Goal: Task Accomplishment & Management: Use online tool/utility

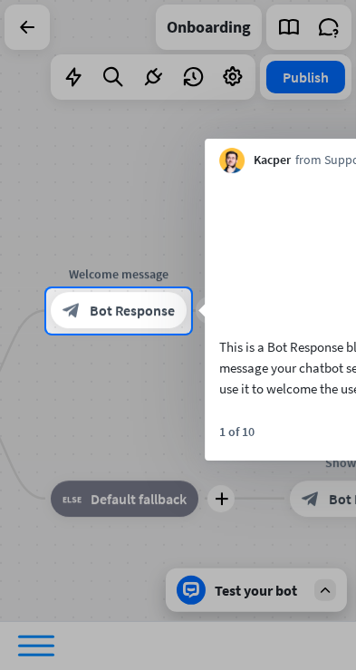
click at [40, 356] on div at bounding box center [178, 501] width 356 height 337
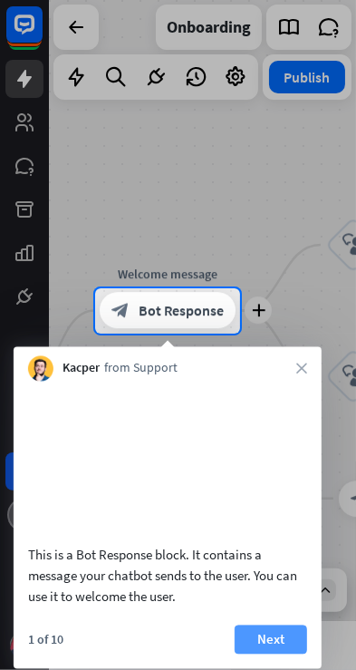
click at [275, 653] on button "Next" at bounding box center [271, 638] width 72 height 29
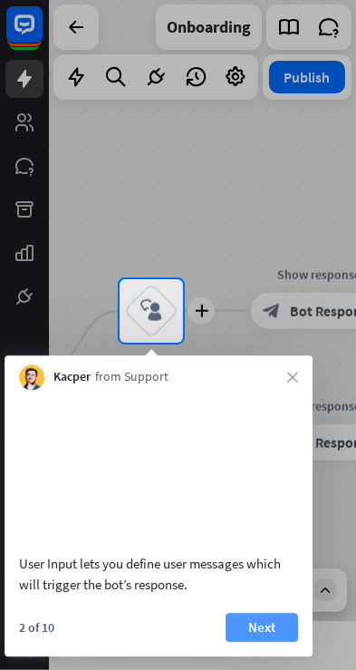
click at [258, 628] on button "Next" at bounding box center [262, 627] width 72 height 29
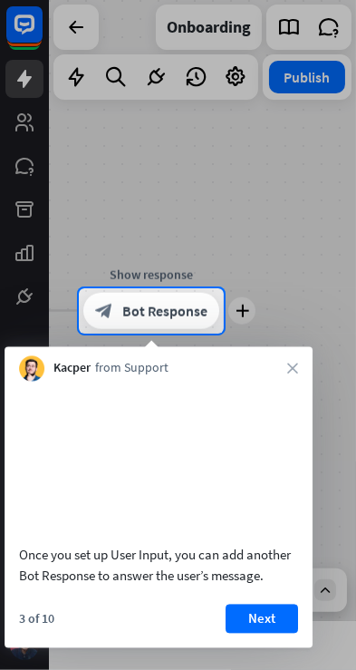
click at [303, 349] on div "Kacper from Support close" at bounding box center [159, 364] width 308 height 34
click at [292, 364] on icon "close" at bounding box center [292, 368] width 11 height 11
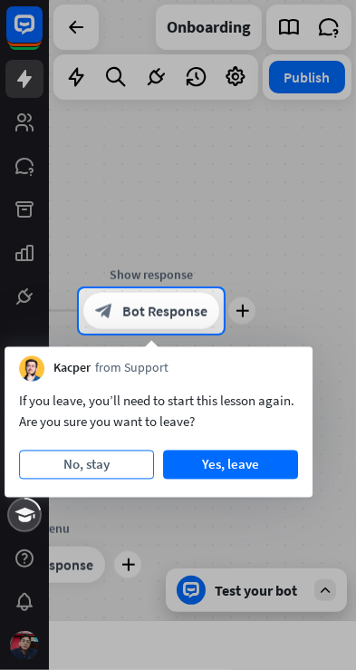
click at [64, 466] on button "No, stay" at bounding box center [86, 464] width 135 height 29
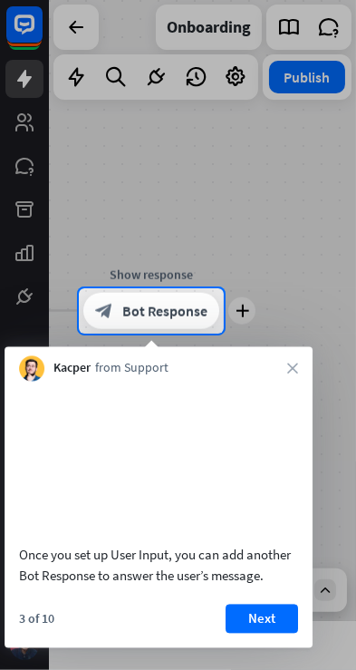
click at [183, 305] on span "Bot Response" at bounding box center [164, 311] width 85 height 18
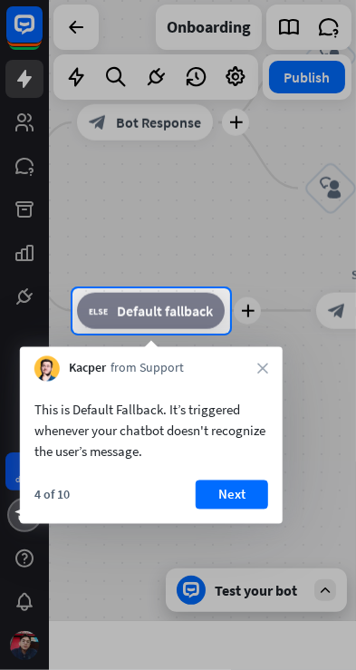
click at [164, 313] on span "Default fallback" at bounding box center [165, 311] width 96 height 18
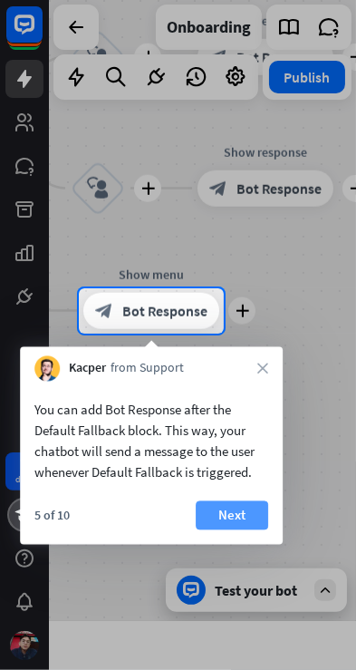
click at [233, 507] on button "Next" at bounding box center [232, 515] width 72 height 29
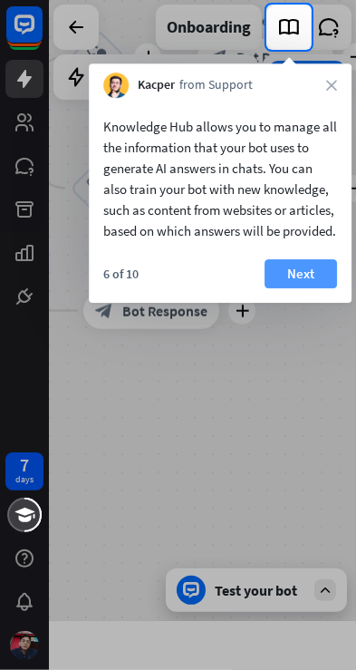
click at [301, 288] on button "Next" at bounding box center [301, 273] width 72 height 29
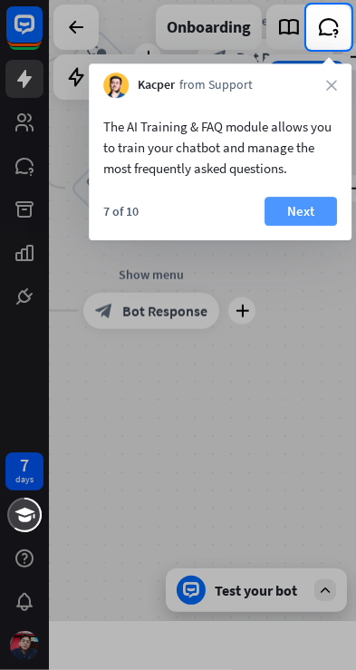
click at [310, 202] on button "Next" at bounding box center [301, 211] width 72 height 29
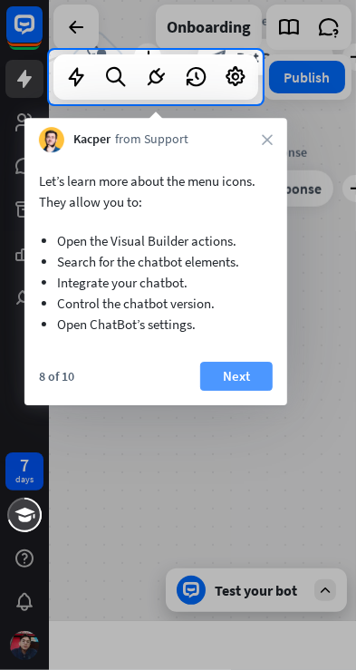
click at [241, 382] on button "Next" at bounding box center [236, 376] width 72 height 29
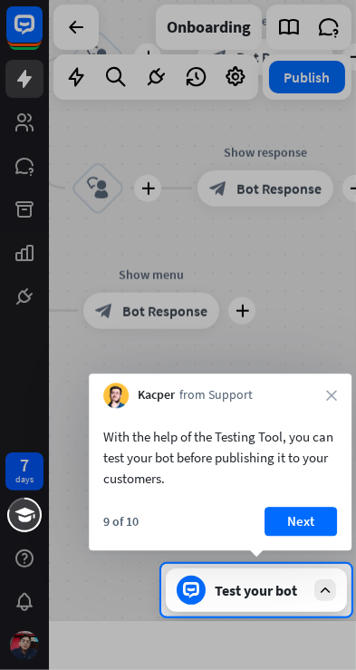
click at [311, 378] on div "Kacper from Support close" at bounding box center [220, 390] width 263 height 34
click at [304, 516] on button "Next" at bounding box center [301, 521] width 72 height 29
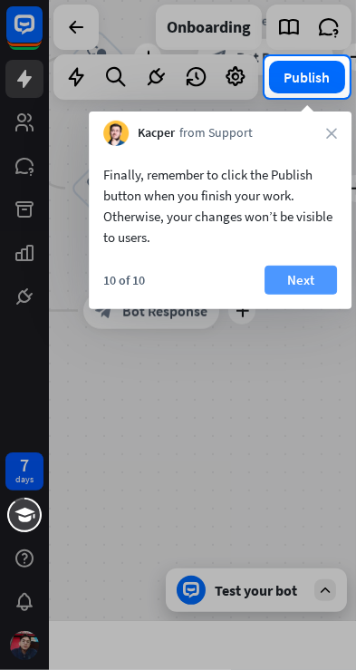
click at [299, 271] on button "Next" at bounding box center [301, 280] width 72 height 29
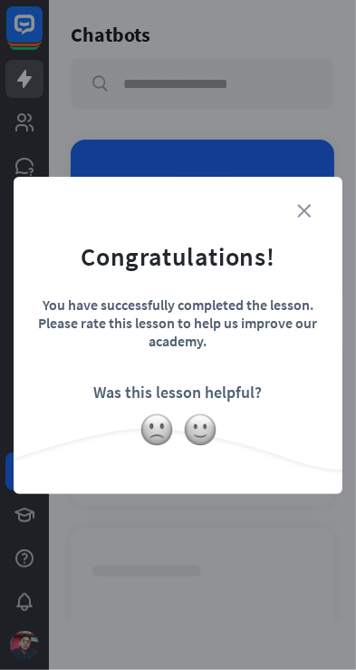
click at [309, 217] on icon "close" at bounding box center [304, 211] width 14 height 14
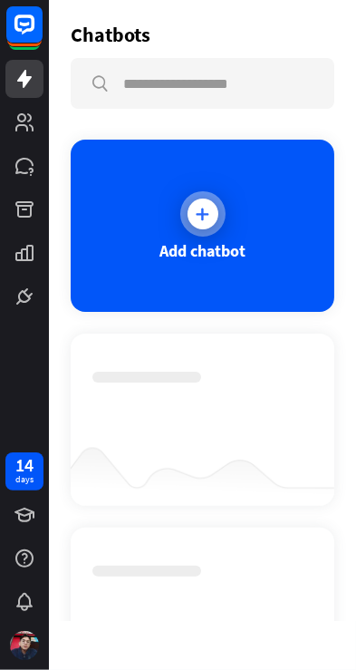
click at [139, 234] on div "Add chatbot" at bounding box center [203, 226] width 264 height 172
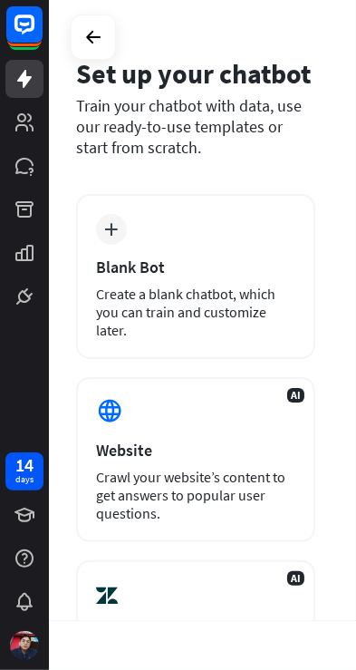
scroll to position [25, 0]
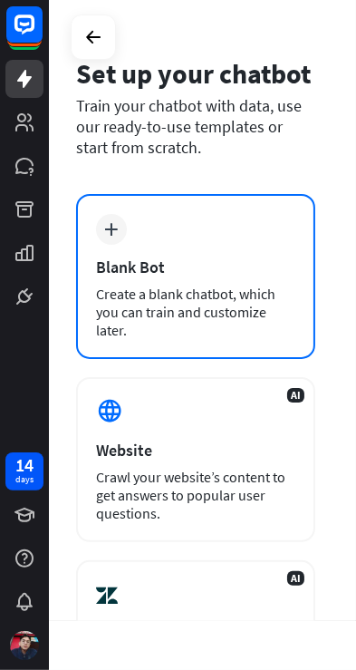
click at [114, 273] on div "Blank Bot" at bounding box center [195, 266] width 199 height 21
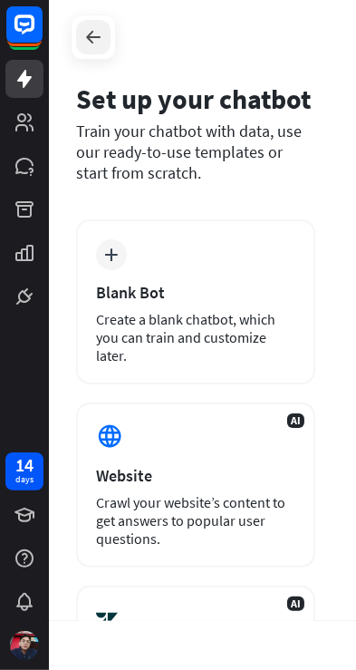
click at [110, 31] on div at bounding box center [93, 37] width 34 height 34
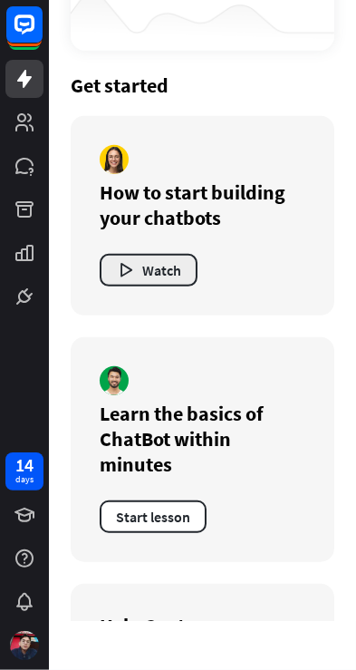
scroll to position [620, 0]
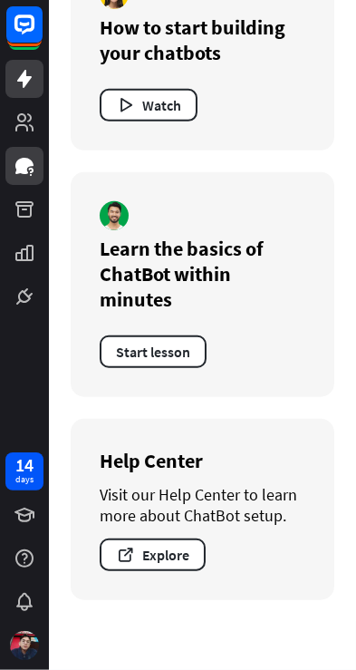
click at [28, 172] on icon at bounding box center [25, 166] width 22 height 22
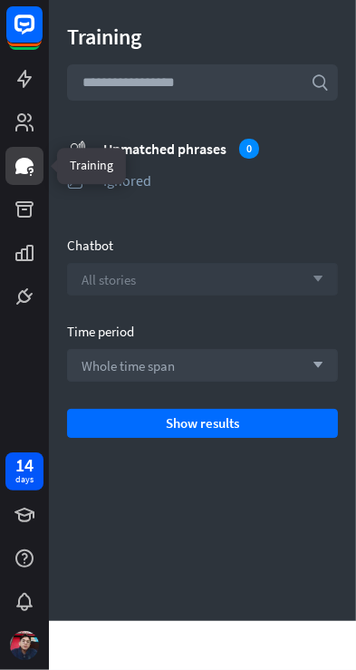
click at [102, 282] on span "All stories" at bounding box center [109, 279] width 54 height 17
